Goal: Navigation & Orientation: Find specific page/section

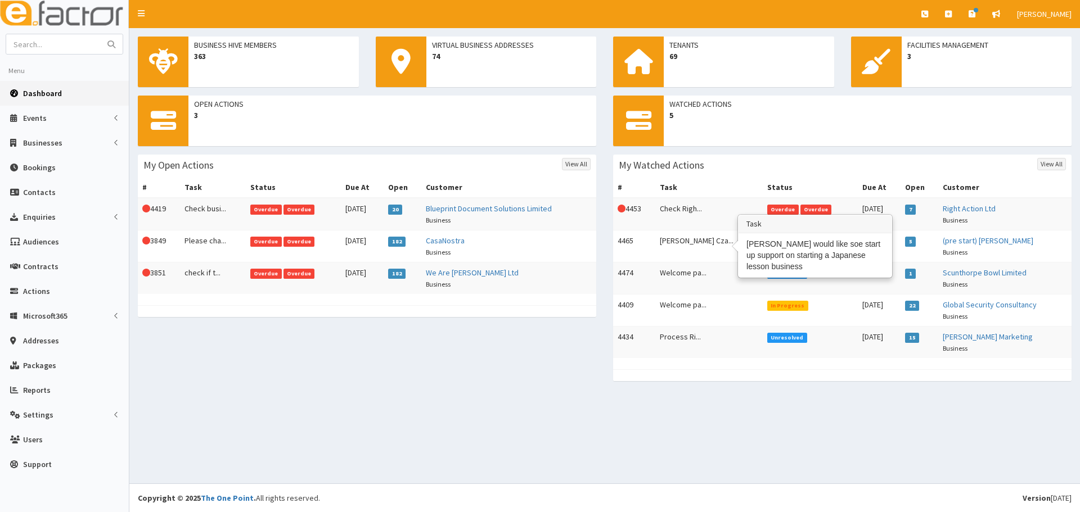
click at [666, 245] on td "[PERSON_NAME] Cza..." at bounding box center [708, 247] width 107 height 32
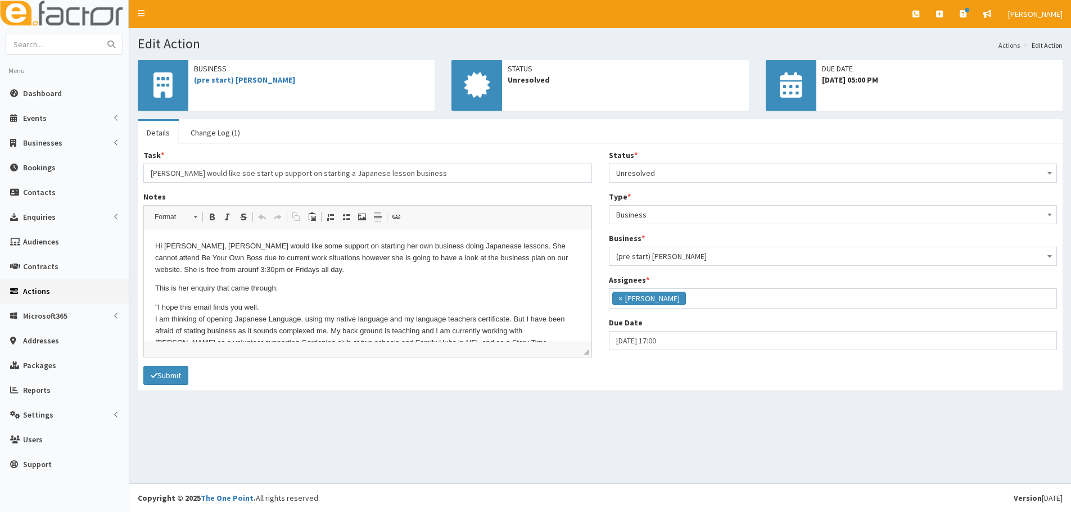
scroll to position [29, 0]
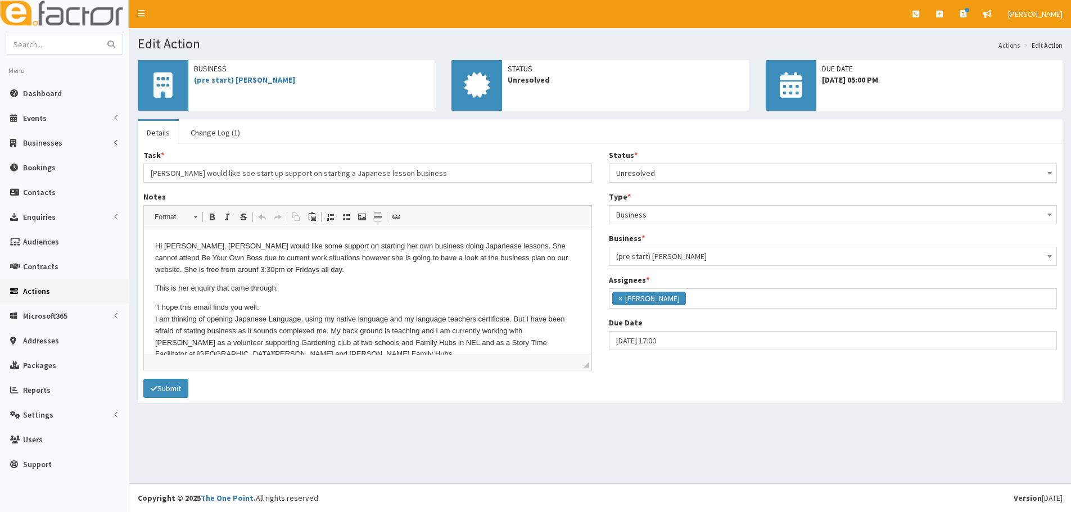
drag, startPoint x: 587, startPoint y: 355, endPoint x: 592, endPoint y: 369, distance: 14.9
click at [592, 369] on div "Task * Fumiko Czarnecki would like soe start up support on starting a Japanese …" at bounding box center [368, 264] width 466 height 229
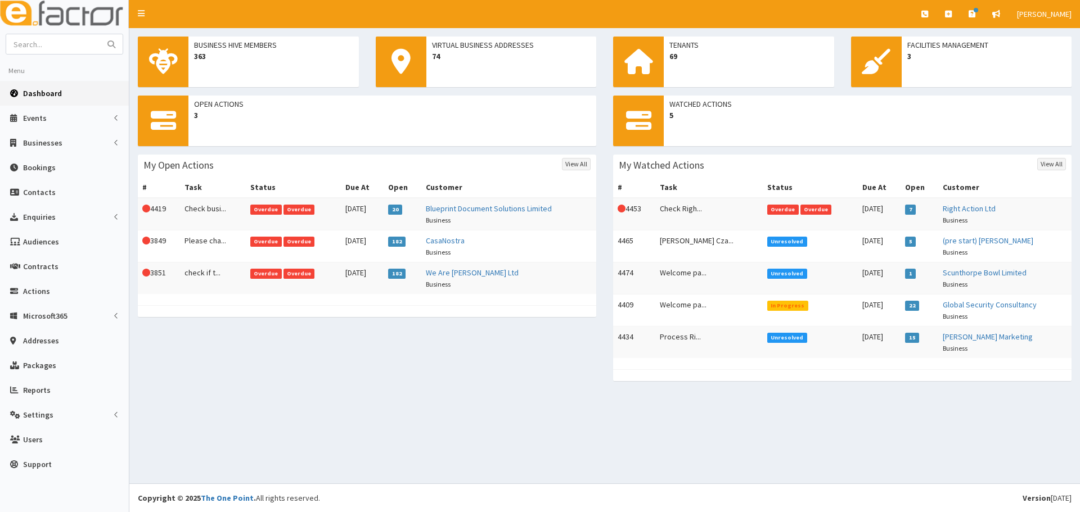
click at [64, 87] on link "Dashboard" at bounding box center [64, 93] width 129 height 25
